Goal: Information Seeking & Learning: Learn about a topic

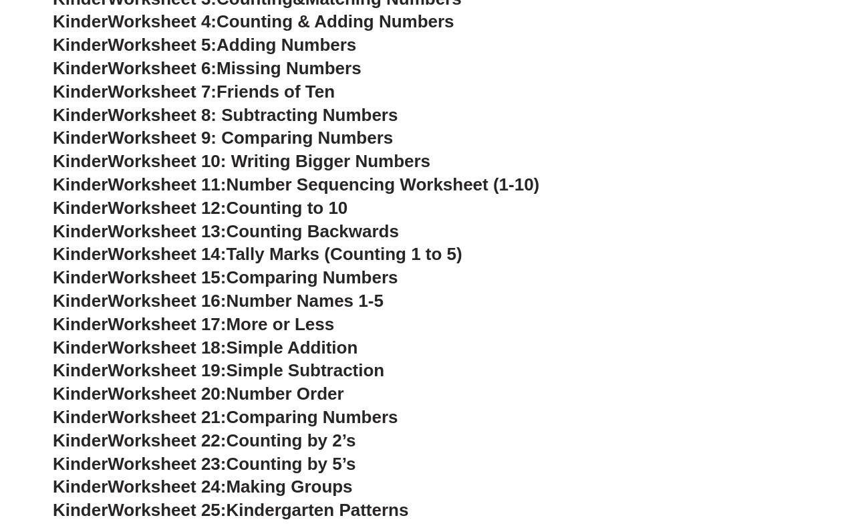
scroll to position [334, 0]
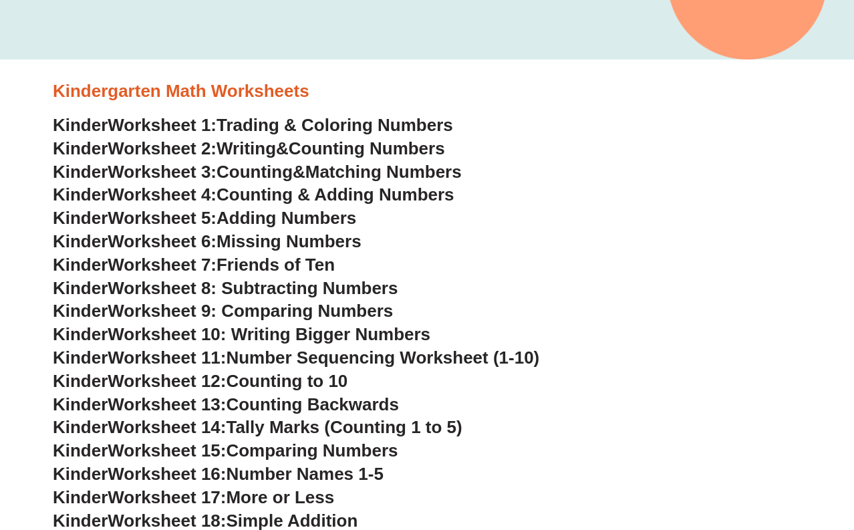
click at [271, 126] on span "Trading & Coloring Numbers" at bounding box center [334, 125] width 236 height 20
click at [244, 213] on span "Adding Numbers" at bounding box center [286, 218] width 140 height 20
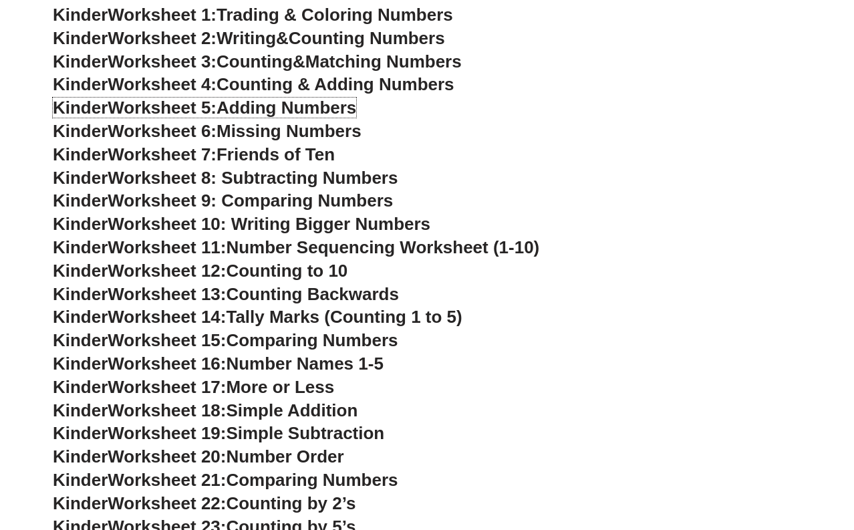
scroll to position [468, 0]
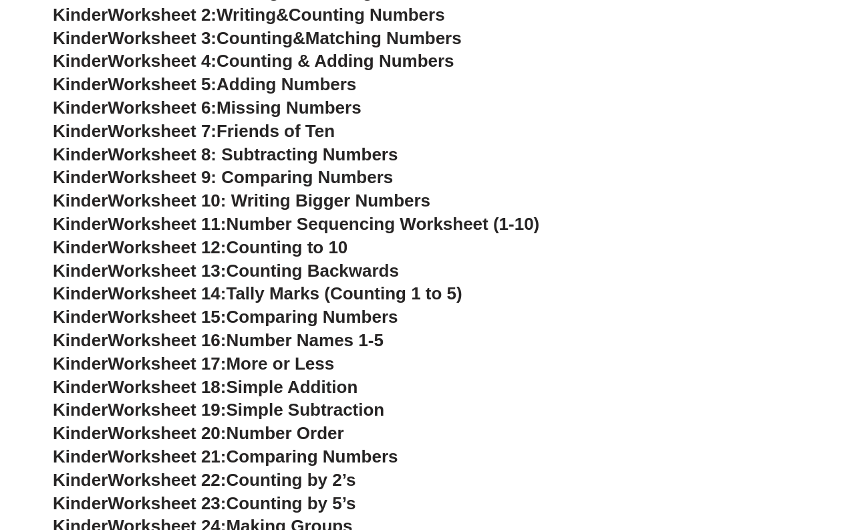
click at [194, 274] on span "Worksheet 13:" at bounding box center [167, 271] width 118 height 20
click at [321, 269] on span "Counting Backwards" at bounding box center [312, 271] width 172 height 20
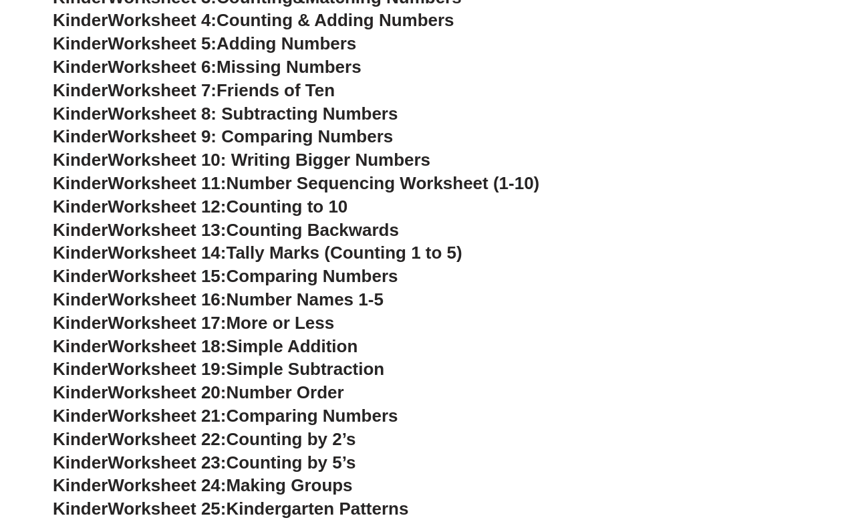
scroll to position [534, 0]
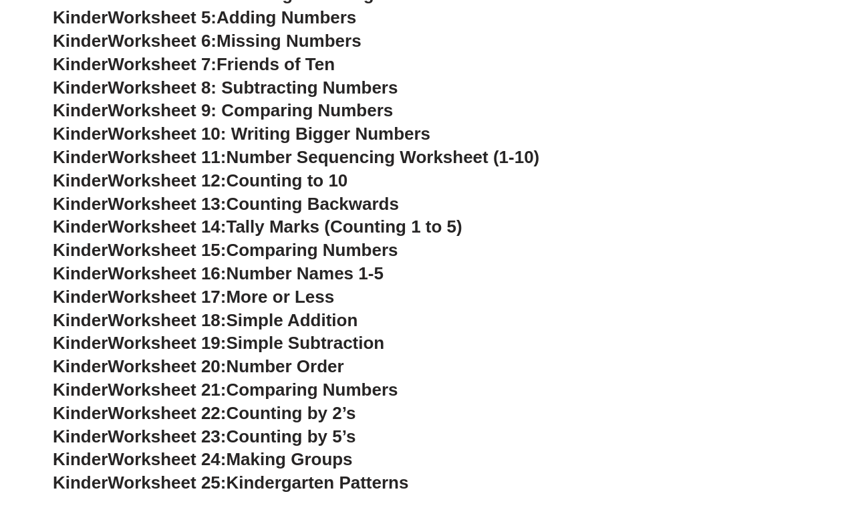
click at [178, 320] on span "Worksheet 18:" at bounding box center [167, 320] width 118 height 20
click at [315, 313] on span "Simple Addition" at bounding box center [292, 320] width 132 height 20
click at [409, 317] on h3 "Kinder Worksheet 18: Simple Addition" at bounding box center [427, 320] width 748 height 23
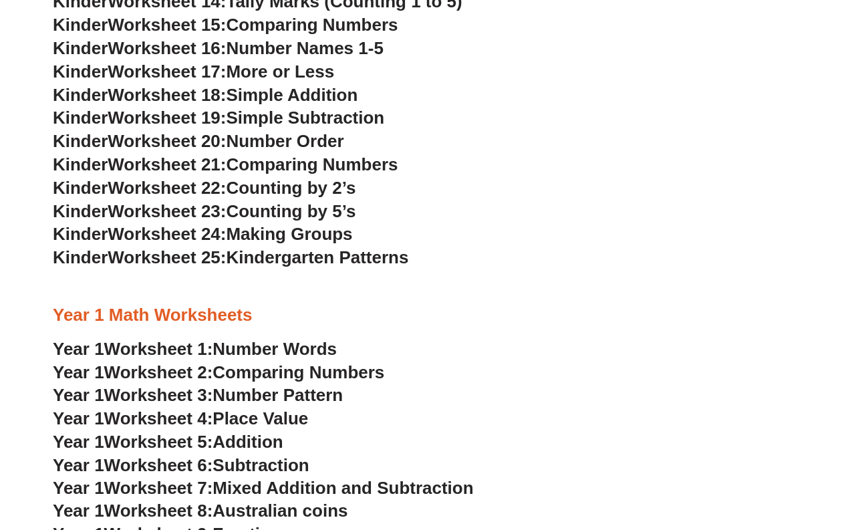
scroll to position [868, 0]
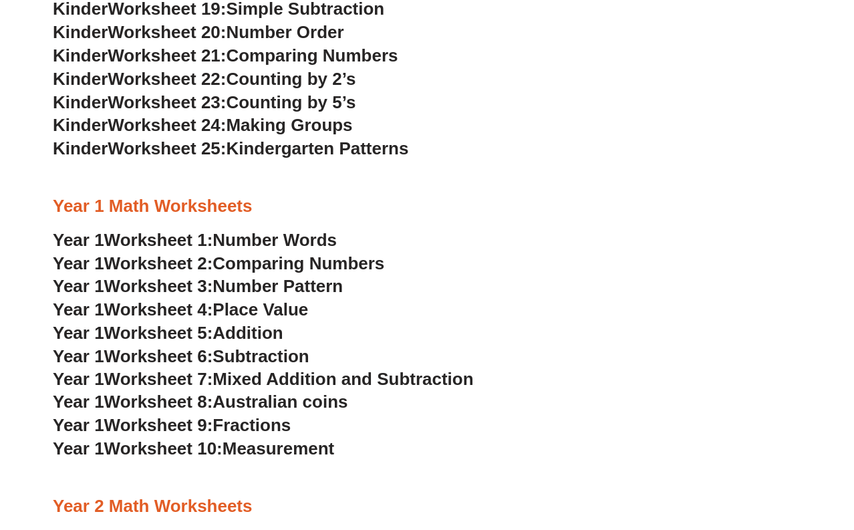
click at [176, 326] on span "Worksheet 5:" at bounding box center [158, 333] width 109 height 20
click at [178, 355] on span "Worksheet 6:" at bounding box center [158, 356] width 109 height 20
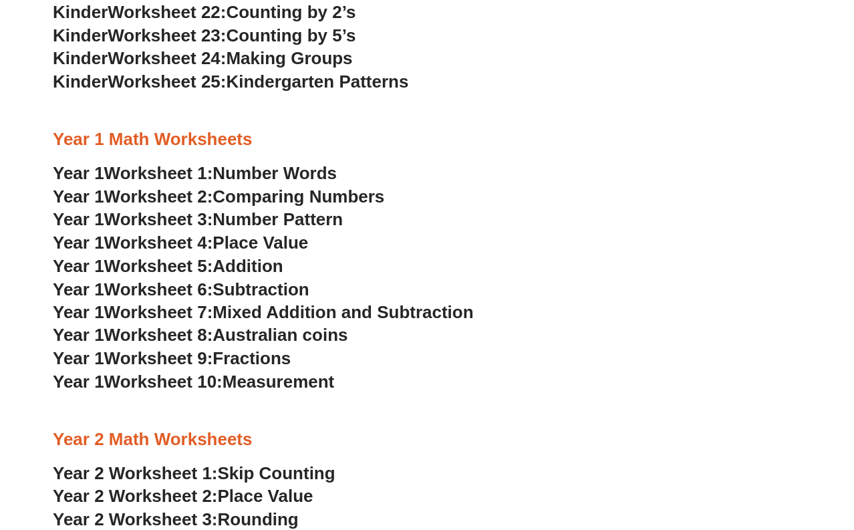
click at [206, 314] on span "Worksheet 7:" at bounding box center [158, 312] width 109 height 20
click at [256, 240] on span "Place Value" at bounding box center [260, 242] width 96 height 20
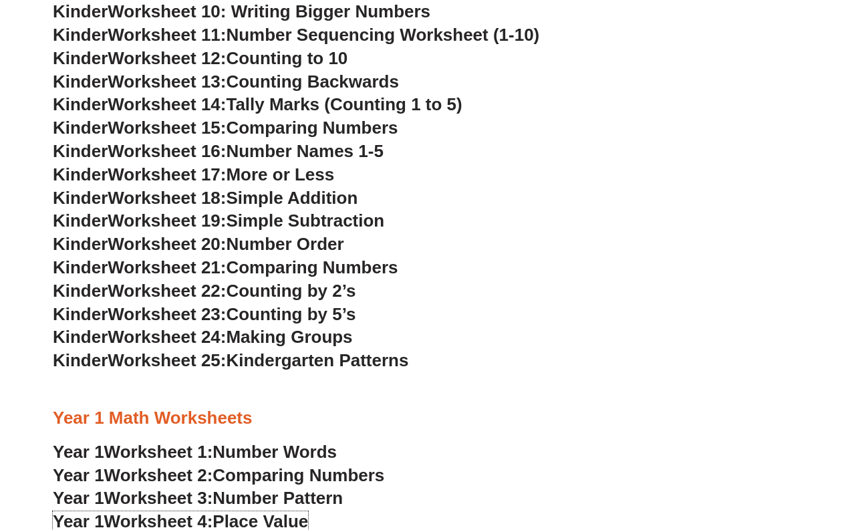
scroll to position [668, 0]
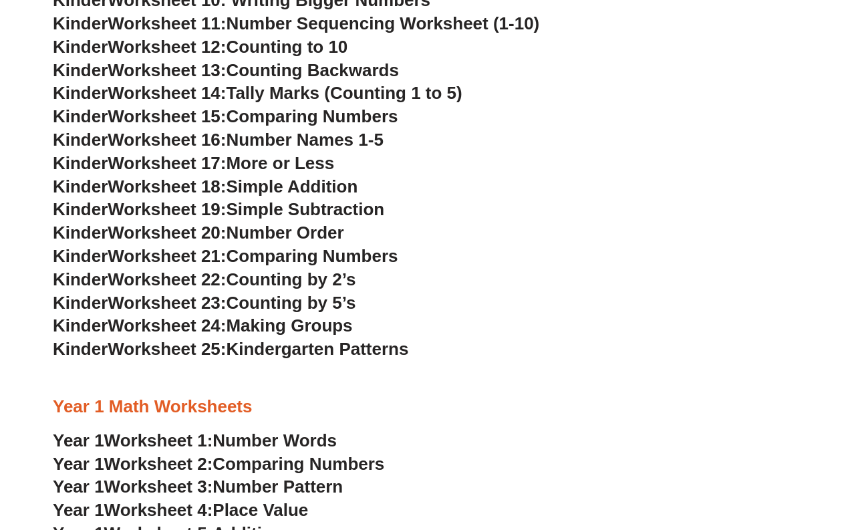
click at [292, 162] on span "More or Less" at bounding box center [280, 163] width 108 height 20
click at [346, 159] on h3 "Kinder Worksheet 17: More or Less" at bounding box center [427, 163] width 748 height 23
drag, startPoint x: 395, startPoint y: 192, endPoint x: 291, endPoint y: 183, distance: 105.3
click at [299, 187] on h3 "Kinder Worksheet 18: Simple Addition" at bounding box center [427, 187] width 748 height 23
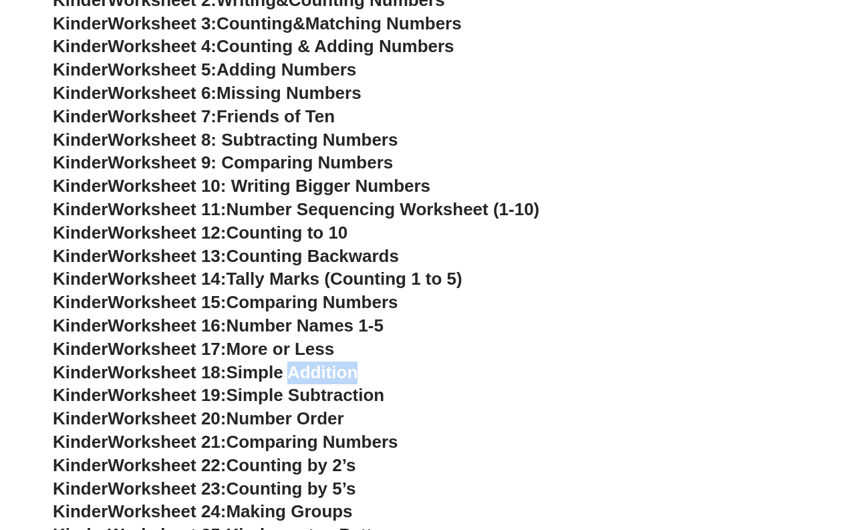
scroll to position [468, 0]
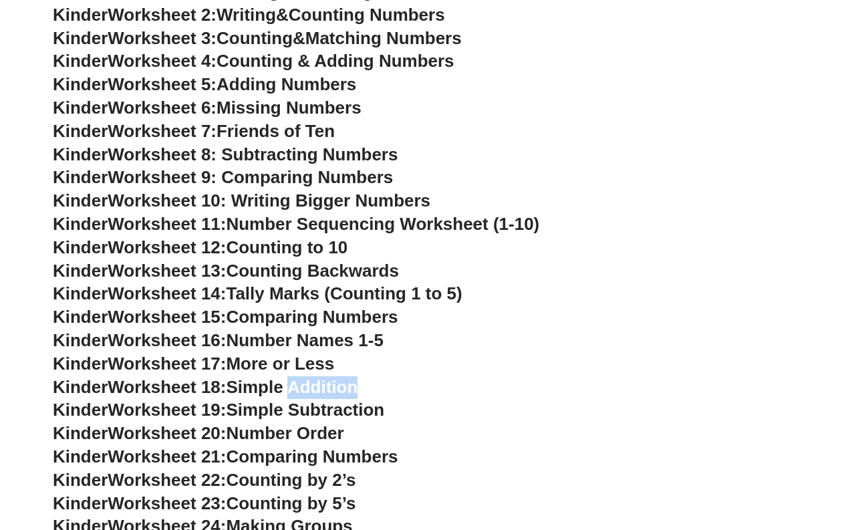
click at [238, 200] on span "Worksheet 10: Writing Bigger Numbers" at bounding box center [269, 200] width 323 height 20
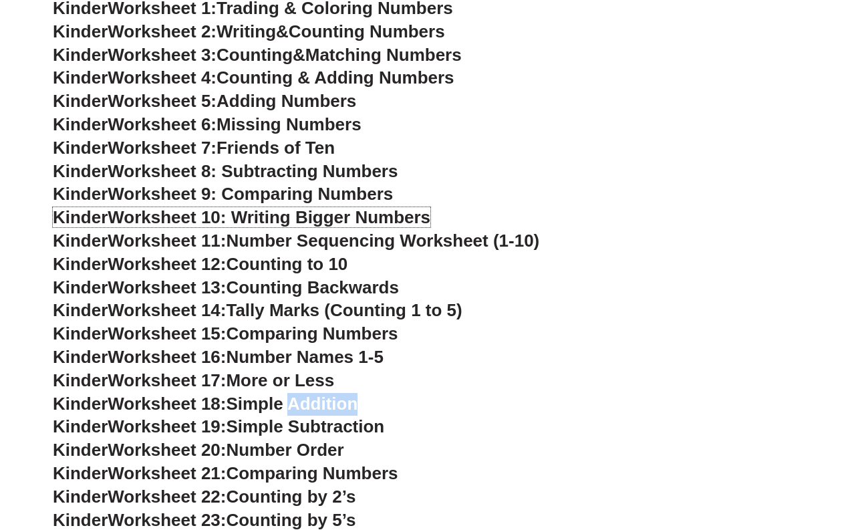
scroll to position [401, 0]
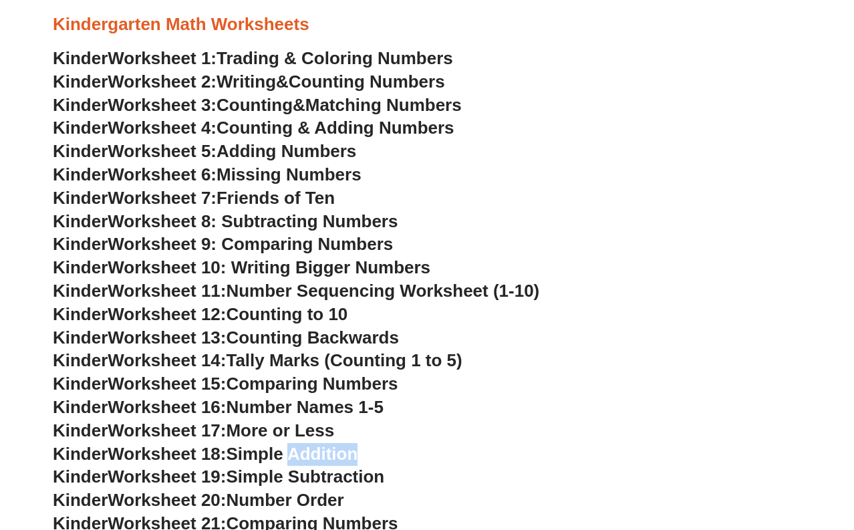
click at [194, 243] on span "Worksheet 9: Comparing Numbers" at bounding box center [250, 244] width 285 height 20
click at [325, 214] on span "Worksheet 8: Subtracting Numbers" at bounding box center [253, 221] width 290 height 20
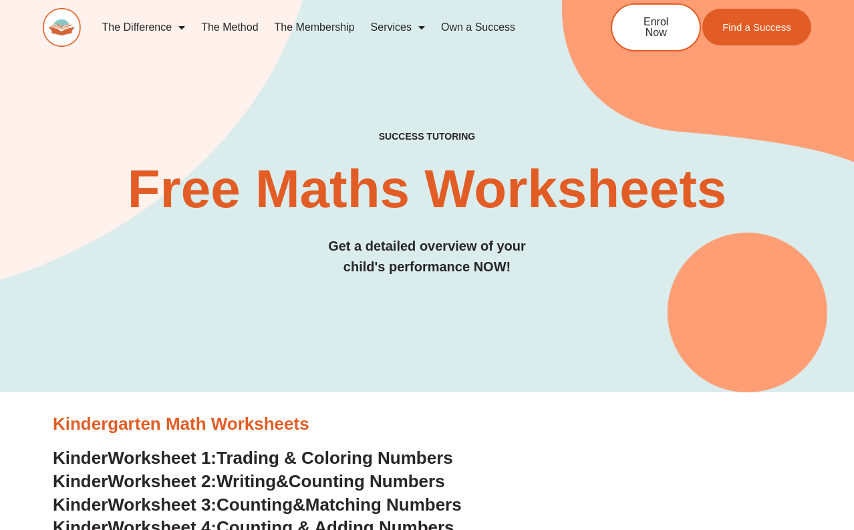
scroll to position [0, 0]
